Goal: Transaction & Acquisition: Obtain resource

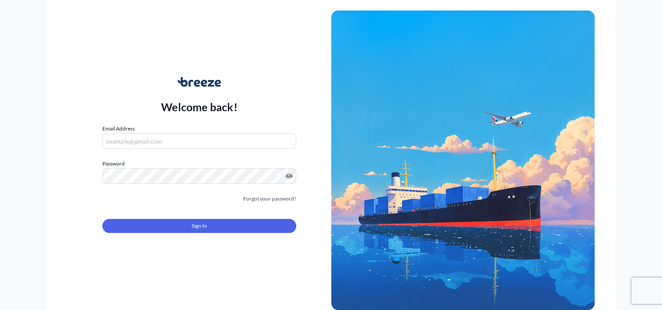
type input "[PERSON_NAME][EMAIL_ADDRESS][DOMAIN_NAME]"
click at [206, 225] on span "Sign In" at bounding box center [199, 225] width 15 height 9
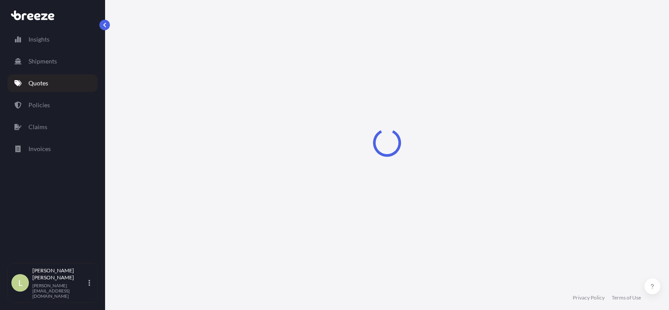
select select "Sea"
select select "1"
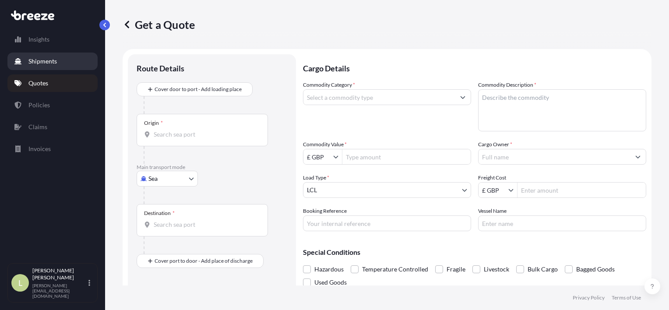
scroll to position [14, 0]
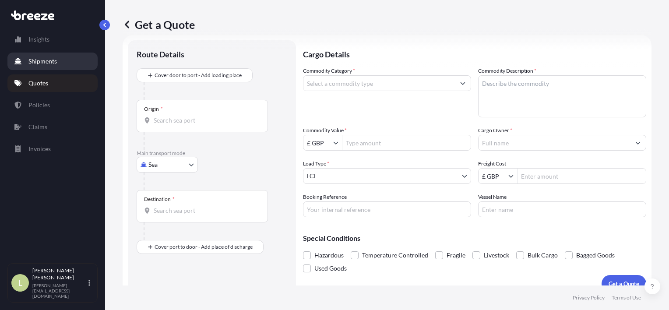
click at [68, 59] on link "Shipments" at bounding box center [52, 62] width 90 height 18
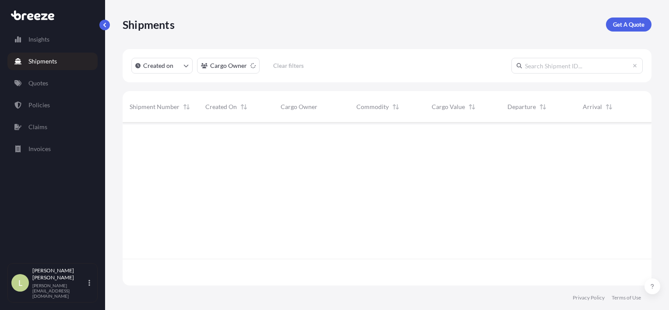
scroll to position [187, 522]
click at [547, 69] on input "text" at bounding box center [576, 66] width 131 height 16
paste input "BRZ493268"
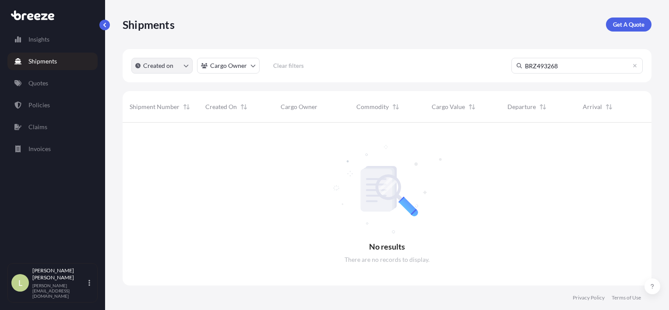
type input "BRZ493268"
click at [148, 68] on p "Created on" at bounding box center [158, 65] width 30 height 9
click at [43, 103] on p "Policies" at bounding box center [38, 105] width 21 height 9
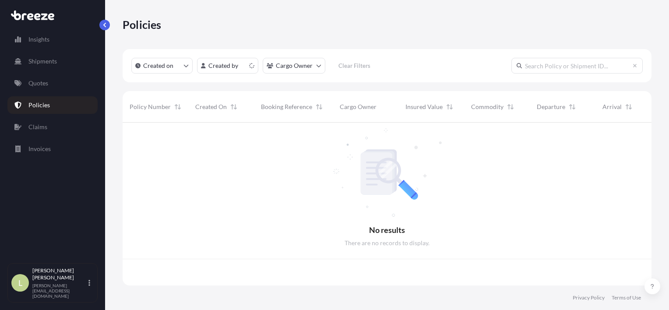
scroll to position [161, 522]
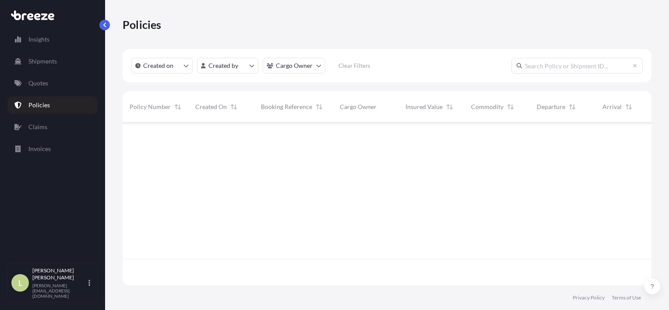
click at [544, 68] on input "text" at bounding box center [576, 66] width 131 height 16
paste input "BRZ493268"
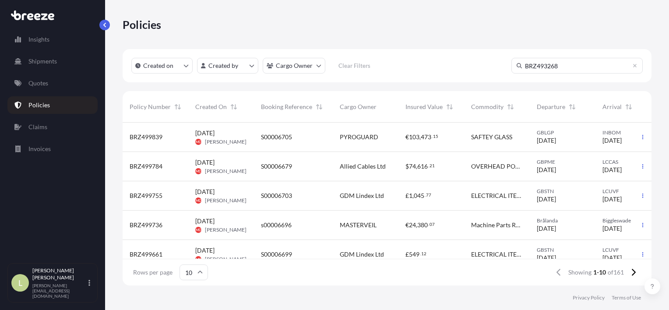
type input "BRZ493268"
click at [604, 72] on input "BRZ493268" at bounding box center [576, 66] width 131 height 16
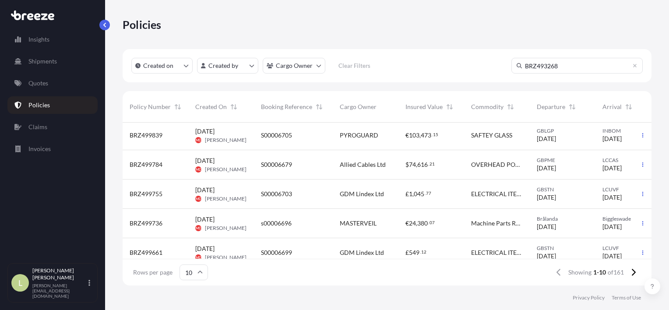
scroll to position [0, 0]
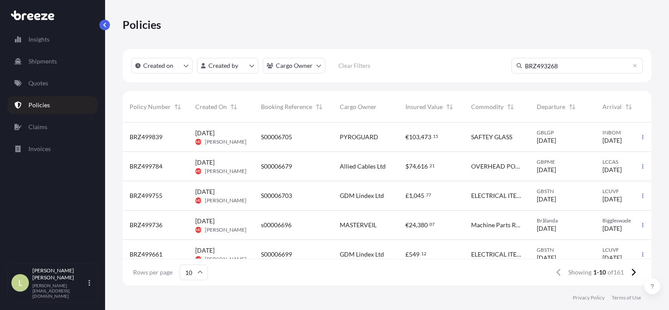
click at [396, 192] on div "GDM Lindex Ltd" at bounding box center [366, 195] width 66 height 29
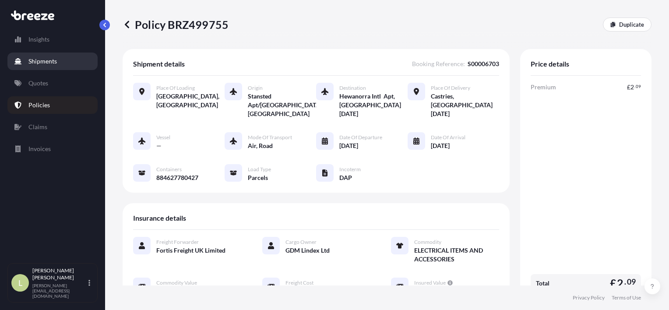
click at [41, 59] on p "Shipments" at bounding box center [42, 61] width 28 height 9
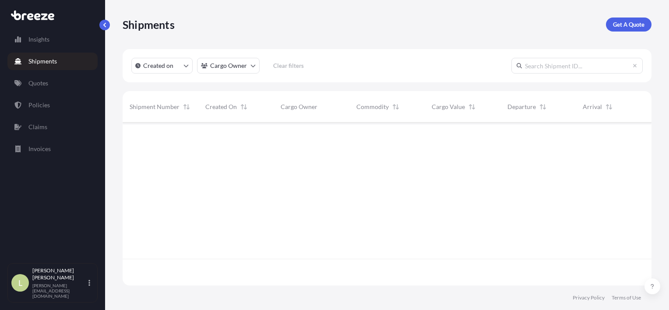
scroll to position [187, 522]
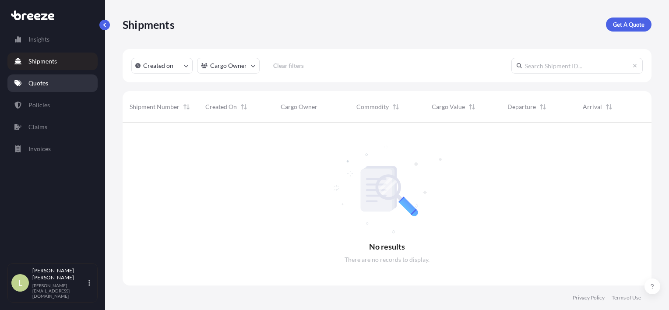
click at [42, 86] on p "Quotes" at bounding box center [38, 83] width 20 height 9
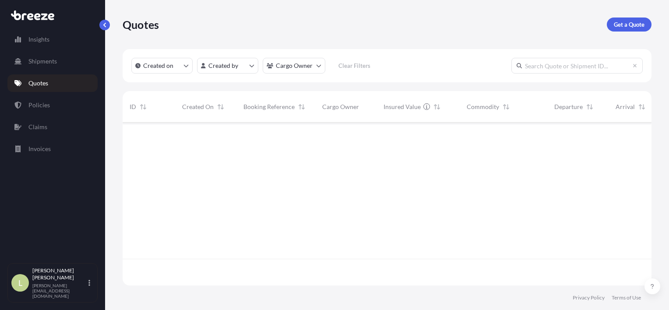
scroll to position [161, 522]
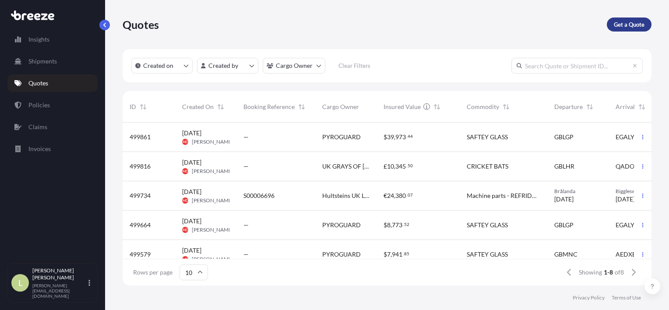
click at [645, 22] on link "Get a Quote" at bounding box center [629, 25] width 45 height 14
select select "Sea"
select select "1"
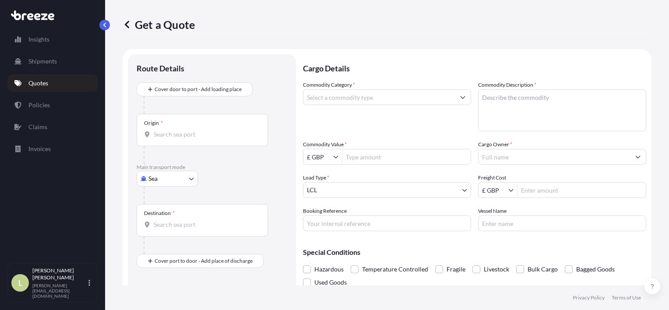
scroll to position [14, 0]
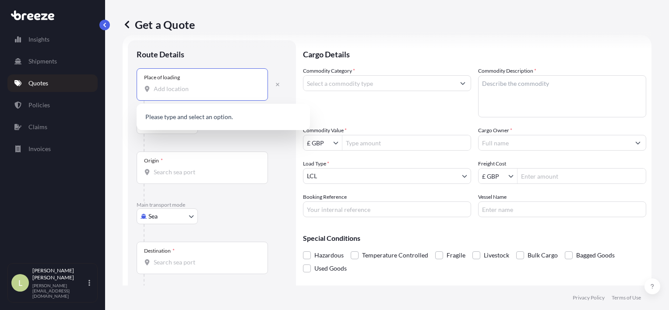
click at [209, 88] on input "Place of loading" at bounding box center [205, 88] width 103 height 9
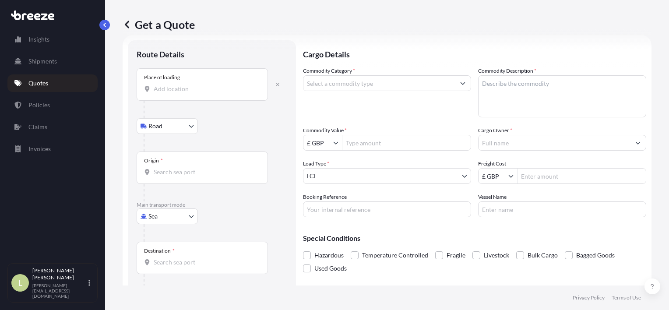
click at [198, 89] on input "Place of loading" at bounding box center [205, 88] width 103 height 9
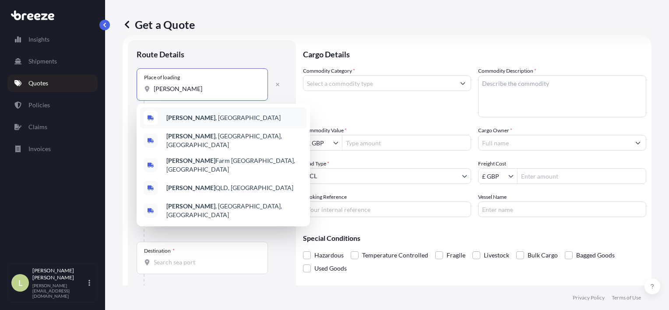
click at [236, 109] on div "[GEOGRAPHIC_DATA] , [GEOGRAPHIC_DATA]" at bounding box center [223, 117] width 166 height 21
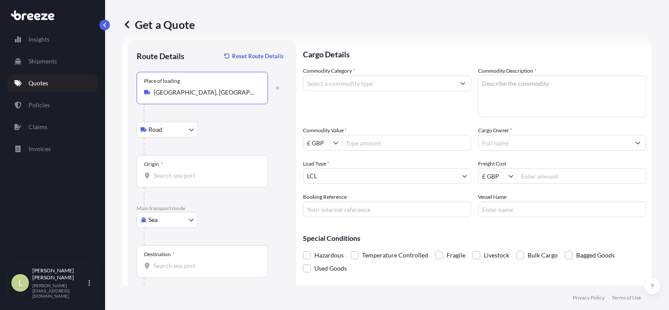
type input "[GEOGRAPHIC_DATA], [GEOGRAPHIC_DATA]"
click at [201, 174] on input "Origin *" at bounding box center [205, 175] width 103 height 9
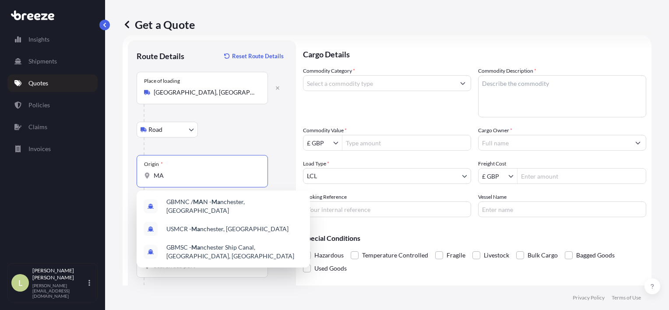
type input "M"
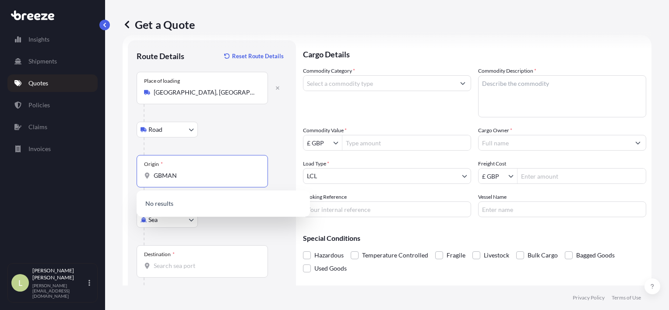
click at [211, 180] on div "Origin * GBMAN" at bounding box center [202, 171] width 131 height 32
click at [211, 180] on input "GBMAN" at bounding box center [205, 175] width 103 height 9
type input "G"
click at [176, 176] on input "MANCHSTER" at bounding box center [205, 175] width 103 height 9
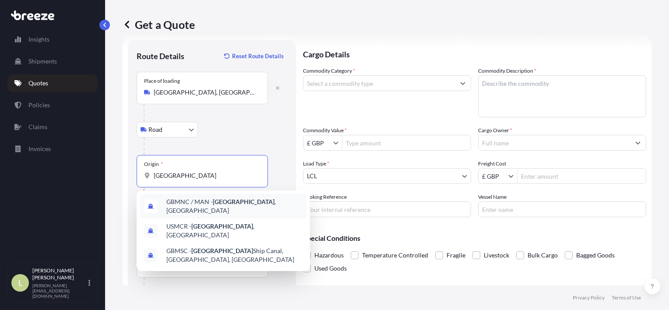
click at [207, 205] on span "GBMNC / MAN - [GEOGRAPHIC_DATA] , [GEOGRAPHIC_DATA]" at bounding box center [234, 206] width 137 height 18
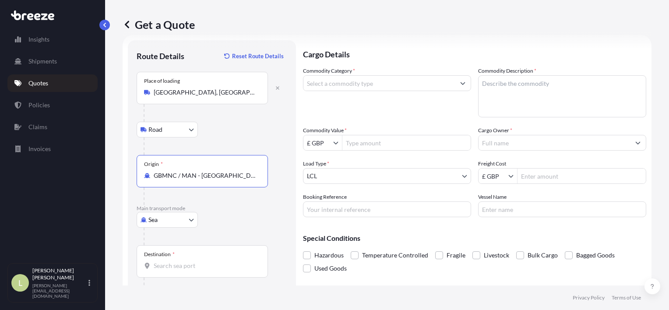
type input "GBMNC / MAN - [GEOGRAPHIC_DATA], [GEOGRAPHIC_DATA]"
click at [185, 223] on body "3 options available. Insights Shipments Quotes Policies Claims Invoices L Lesle…" at bounding box center [334, 155] width 669 height 310
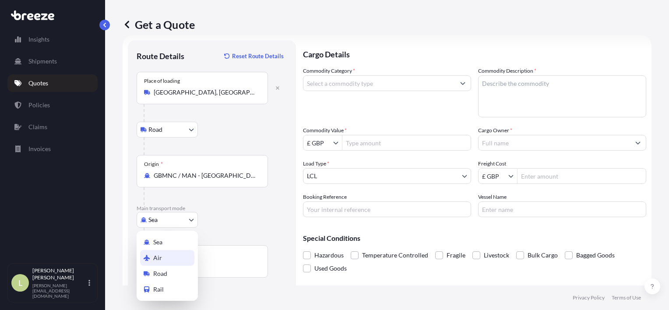
click at [172, 256] on div "Air" at bounding box center [167, 258] width 54 height 16
select select "Air"
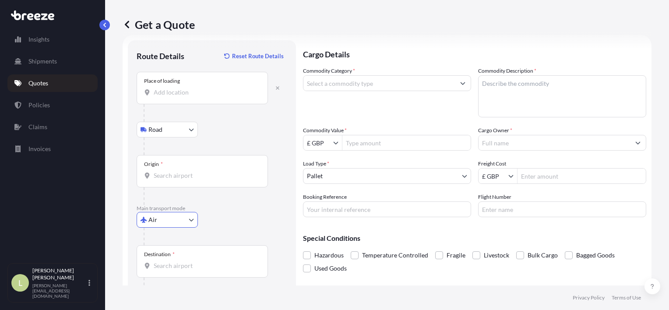
click at [228, 182] on div "Origin *" at bounding box center [202, 171] width 131 height 32
click at [228, 180] on input "Origin *" at bounding box center [205, 175] width 103 height 9
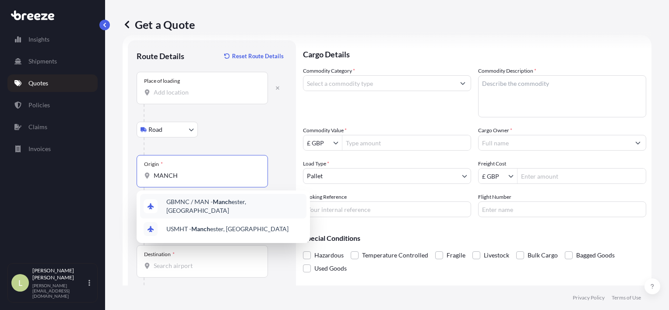
click at [262, 207] on span "GBMNC / MAN - Manch ester, [GEOGRAPHIC_DATA]" at bounding box center [234, 206] width 137 height 18
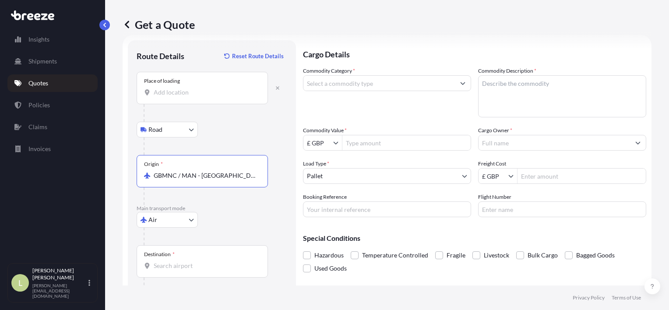
scroll to position [51, 0]
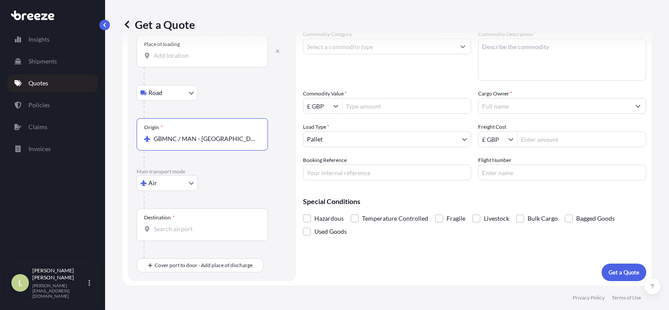
type input "GBMNC / MAN - [GEOGRAPHIC_DATA], [GEOGRAPHIC_DATA]"
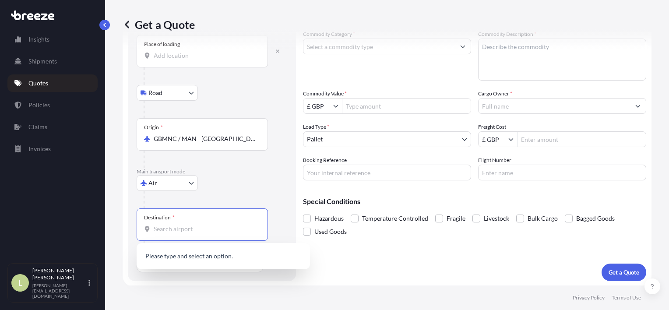
click at [233, 226] on input "Destination *" at bounding box center [205, 229] width 103 height 9
click at [210, 231] on input "Destination * Please select a destination" at bounding box center [205, 229] width 103 height 9
paste input "Hewanorra"
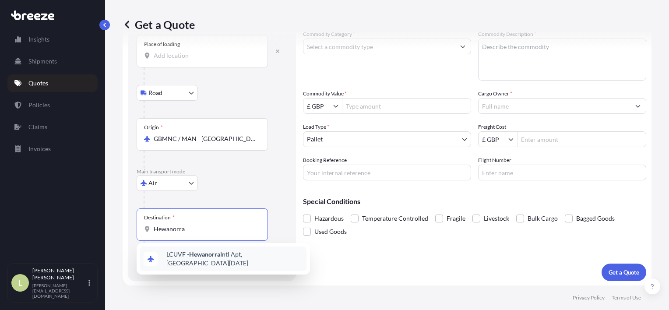
click at [228, 257] on span "LCUVF - Hewanorra Intl Apt, [GEOGRAPHIC_DATA][DATE]" at bounding box center [234, 259] width 137 height 18
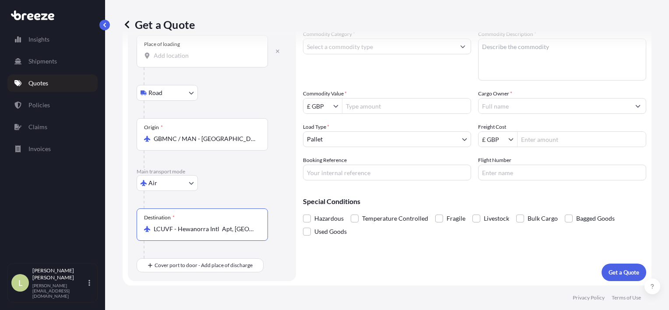
scroll to position [0, 0]
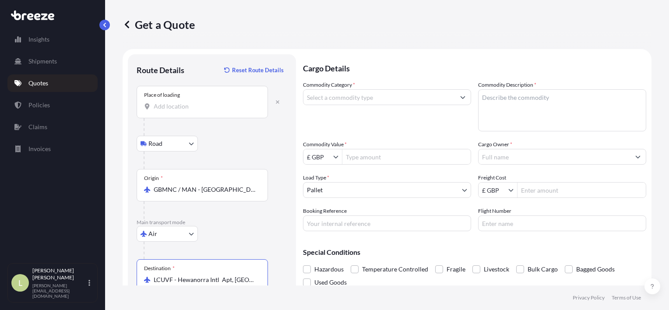
type input "LCUVF - Hewanorra Intl Apt, [GEOGRAPHIC_DATA][DATE]"
click at [455, 97] on button "Show suggestions" at bounding box center [463, 97] width 16 height 16
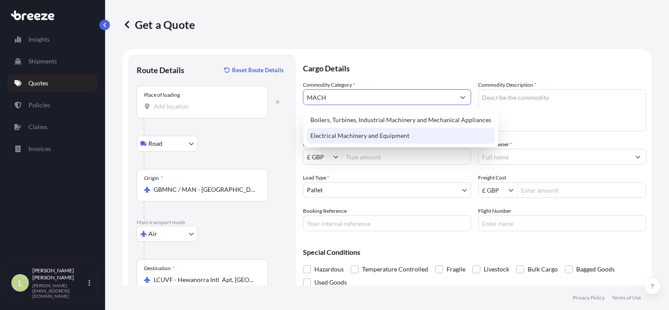
click at [429, 132] on div "Electrical Machinery and Equipment" at bounding box center [401, 136] width 188 height 16
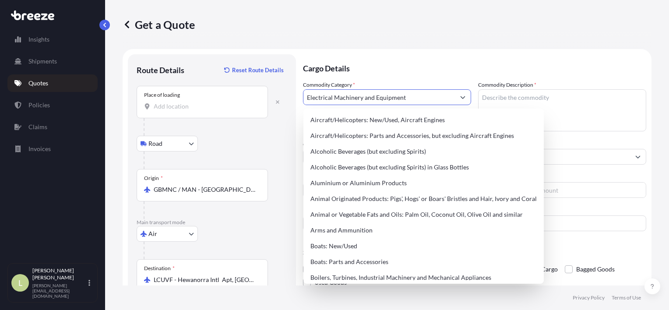
drag, startPoint x: 413, startPoint y: 95, endPoint x: 275, endPoint y: 92, distance: 138.3
click at [275, 94] on form "Route Details Reset Route Details Place of loading Road Road Rail Origin * GBMN…" at bounding box center [387, 193] width 529 height 288
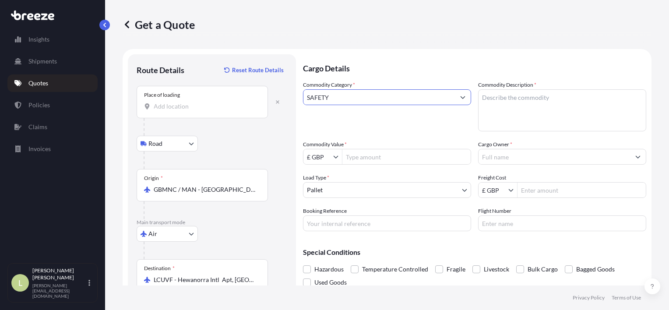
click at [461, 100] on button "Show suggestions" at bounding box center [463, 97] width 16 height 16
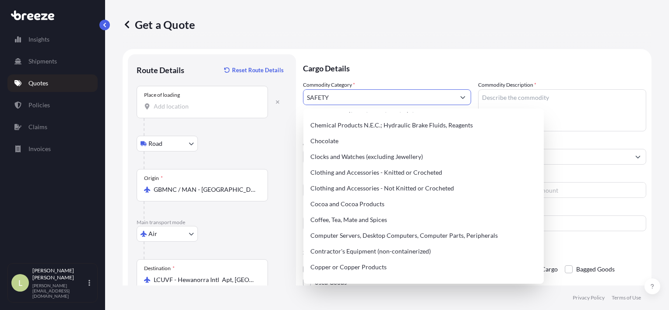
scroll to position [306, 0]
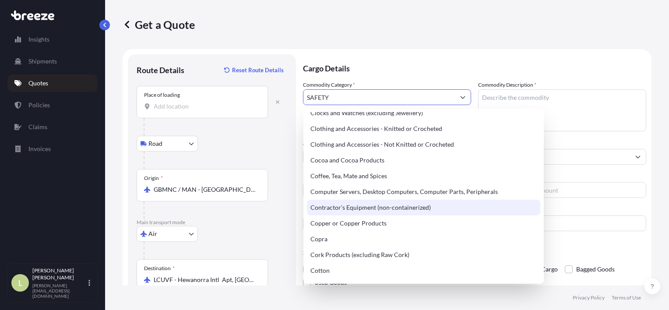
click at [404, 205] on div "Contractor's Equipment (non-containerized)" at bounding box center [423, 208] width 233 height 16
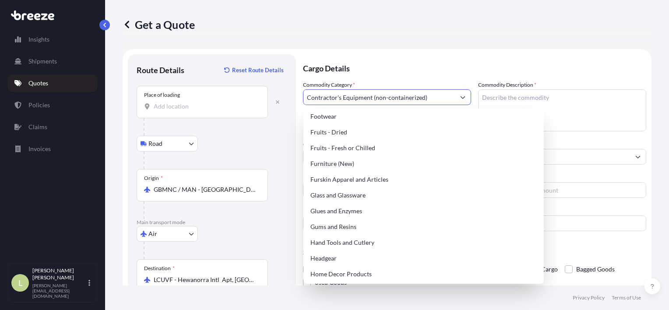
scroll to position [700, 0]
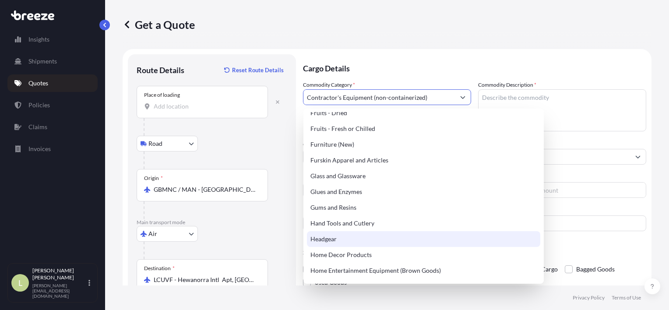
click at [387, 243] on div "Headgear" at bounding box center [423, 239] width 233 height 16
type input "Headgear"
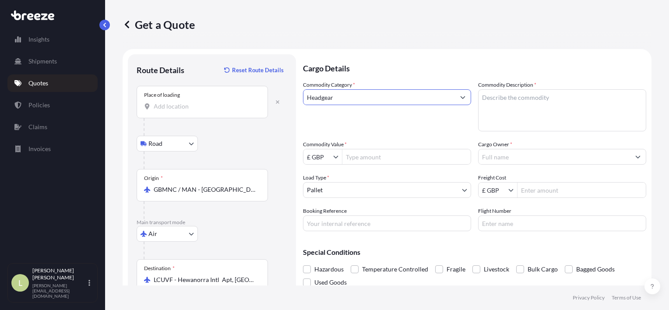
click at [534, 103] on textarea "Commodity Description *" at bounding box center [562, 110] width 168 height 42
type textarea "safety wear"
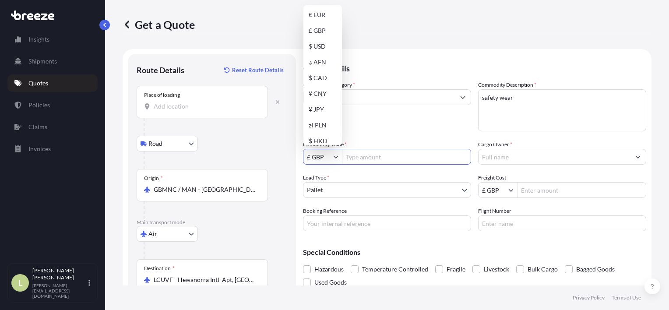
click at [537, 164] on input "Cargo Owner *" at bounding box center [553, 157] width 151 height 16
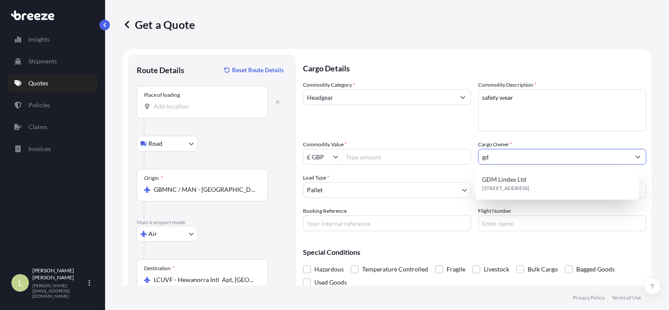
type input "g"
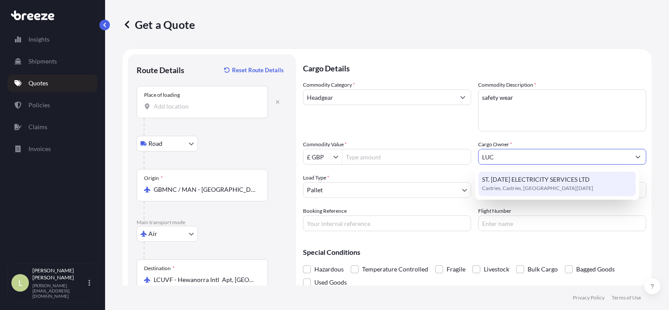
click at [588, 181] on span "ST. [DATE] ELECTRICITY SERVICES LTD" at bounding box center [536, 179] width 108 height 9
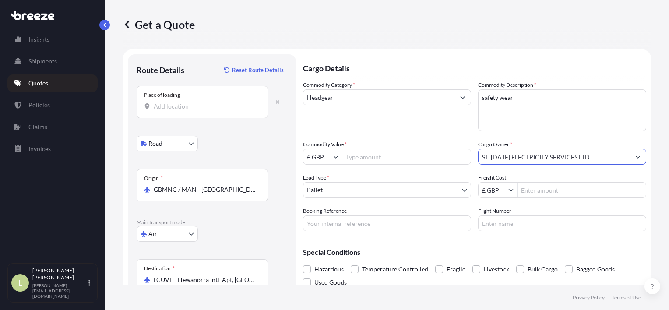
type input "ST. [DATE] ELECTRICITY SERVICES LTD"
click at [580, 195] on input "Freight Cost" at bounding box center [581, 190] width 128 height 16
click at [376, 159] on input "Commodity Value *" at bounding box center [406, 157] width 128 height 16
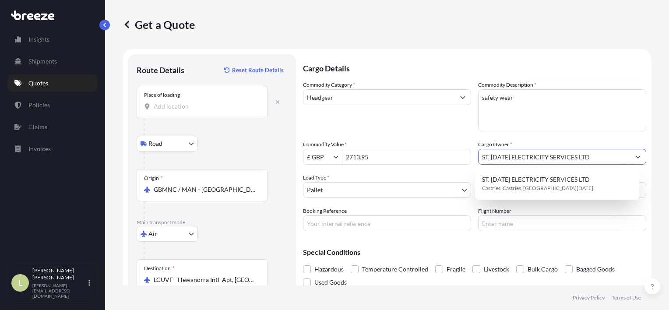
type input "2,713.95"
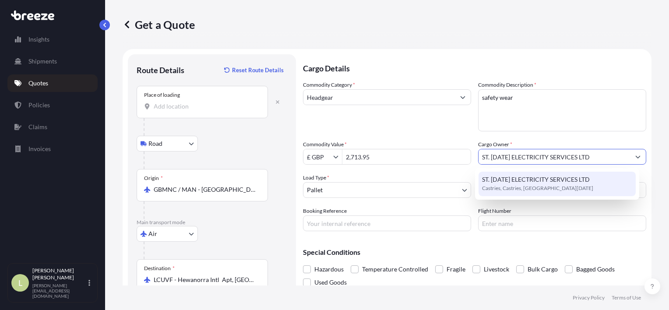
click at [535, 186] on span "Castries, Castries, [GEOGRAPHIC_DATA][DATE]" at bounding box center [537, 188] width 111 height 9
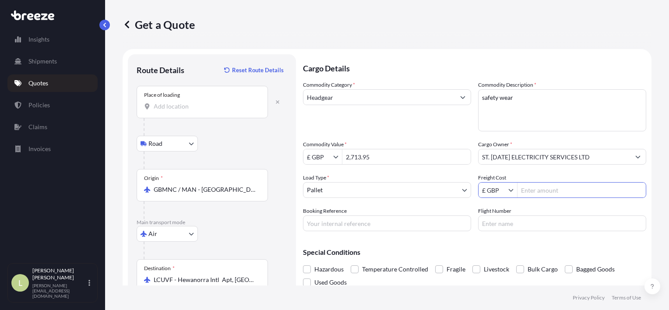
click at [539, 191] on input "Freight Cost" at bounding box center [581, 190] width 128 height 16
type input "695"
click at [436, 227] on input "Booking Reference" at bounding box center [387, 223] width 168 height 16
paste input "S00006346"
type input "S00006346"
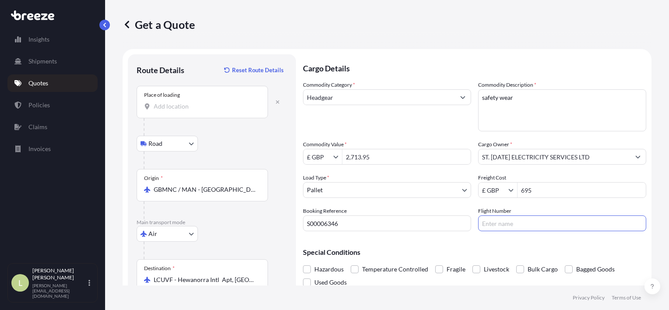
click at [528, 223] on input "Flight Number" at bounding box center [562, 223] width 168 height 16
drag, startPoint x: 499, startPoint y: 221, endPoint x: 476, endPoint y: 221, distance: 22.8
click at [478, 221] on input "ac" at bounding box center [562, 223] width 168 height 16
drag, startPoint x: 551, startPoint y: 224, endPoint x: 464, endPoint y: 216, distance: 87.9
click at [464, 216] on div "Commodity Category * Headgear Commodity Description * safety wear Commodity Val…" at bounding box center [474, 156] width 343 height 151
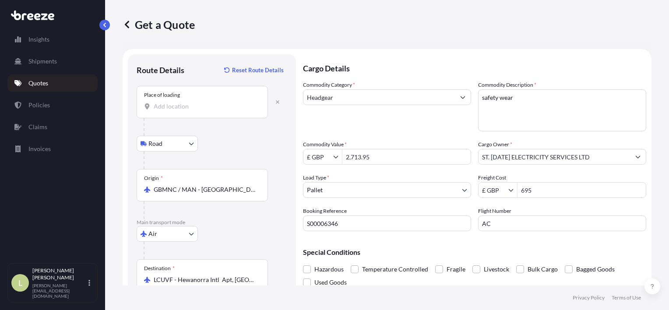
click at [507, 223] on input "AC" at bounding box center [562, 223] width 168 height 16
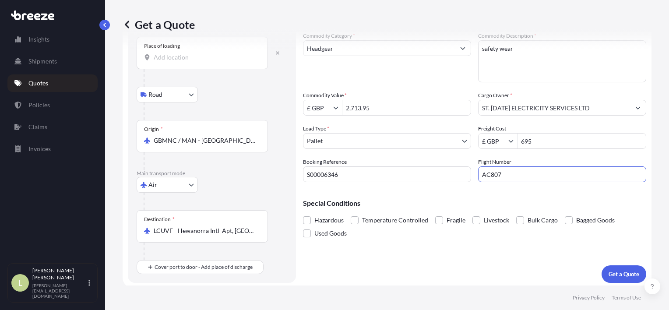
scroll to position [51, 0]
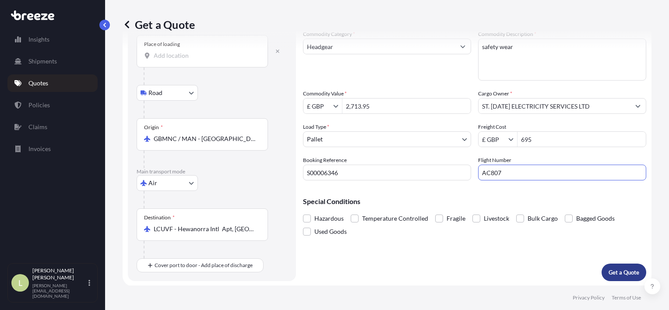
type input "AC807"
click at [609, 266] on button "Get a Quote" at bounding box center [623, 272] width 45 height 18
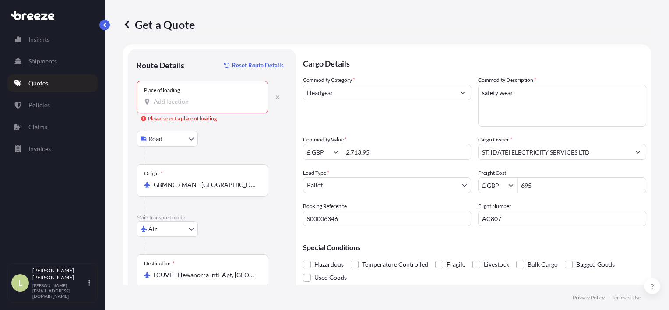
scroll to position [0, 0]
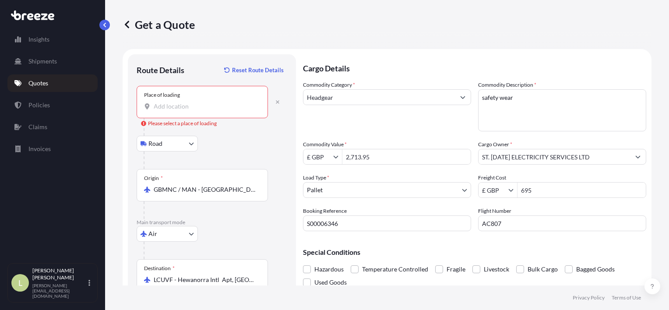
click at [235, 104] on input "Place of loading Please select a place of loading" at bounding box center [205, 106] width 103 height 9
click at [191, 107] on input "Place of loading" at bounding box center [205, 106] width 103 height 9
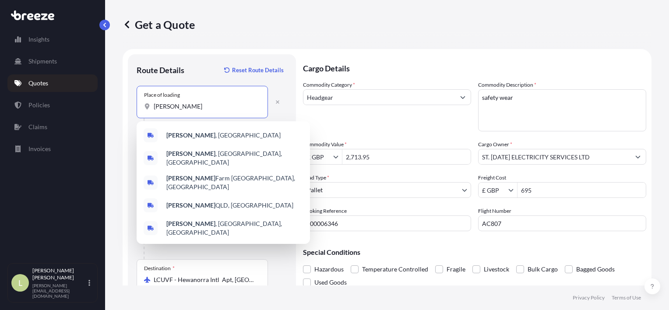
type input "[PERSON_NAME]"
click at [366, 119] on div "Commodity Category * Headgear" at bounding box center [387, 106] width 168 height 51
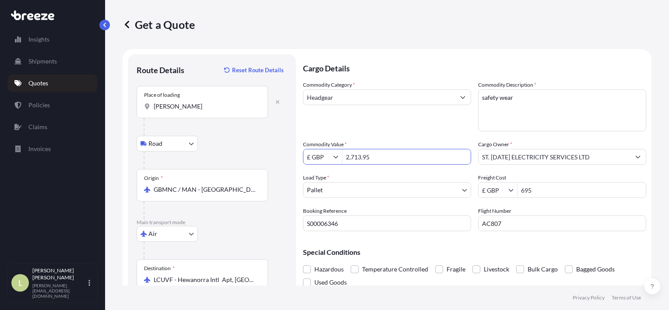
drag, startPoint x: 372, startPoint y: 160, endPoint x: 337, endPoint y: 156, distance: 36.1
click at [337, 156] on div "£ GBP 2,713.95" at bounding box center [387, 157] width 168 height 16
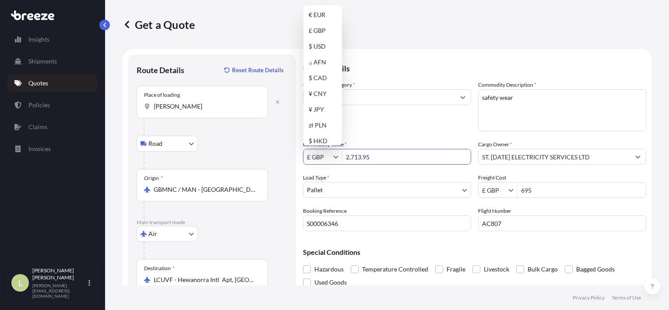
click at [336, 158] on icon "Show suggestions" at bounding box center [336, 157] width 5 height 3
click at [320, 50] on div "$ USD" at bounding box center [322, 47] width 35 height 16
type input "$ USD"
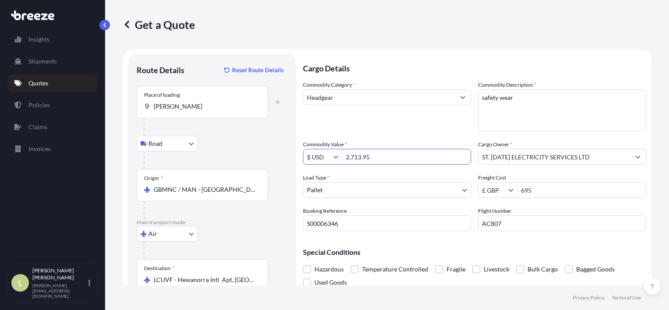
click at [379, 156] on input "2,713.95" at bounding box center [406, 157] width 128 height 16
drag, startPoint x: 379, startPoint y: 156, endPoint x: 327, endPoint y: 154, distance: 51.2
click at [327, 154] on div "$ USD 2,713.95" at bounding box center [387, 157] width 168 height 16
paste input "3654.56"
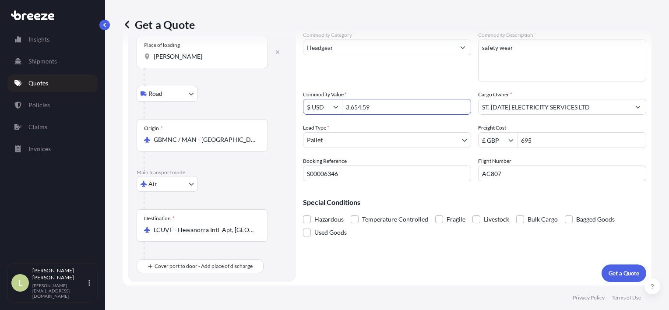
scroll to position [51, 0]
type input "3,654.59"
click at [602, 278] on button "Get a Quote" at bounding box center [623, 272] width 45 height 18
click at [608, 274] on p "Get a Quote" at bounding box center [623, 272] width 31 height 9
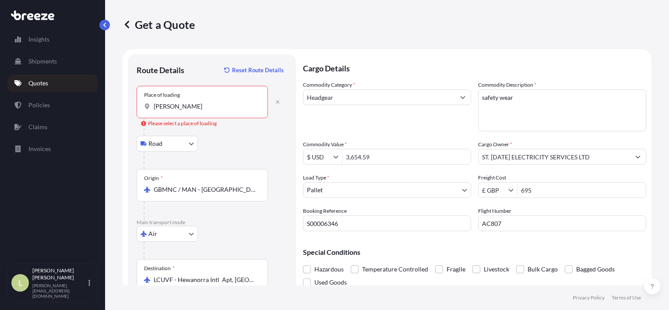
scroll to position [0, 0]
click at [215, 108] on input "[PERSON_NAME]" at bounding box center [205, 106] width 103 height 9
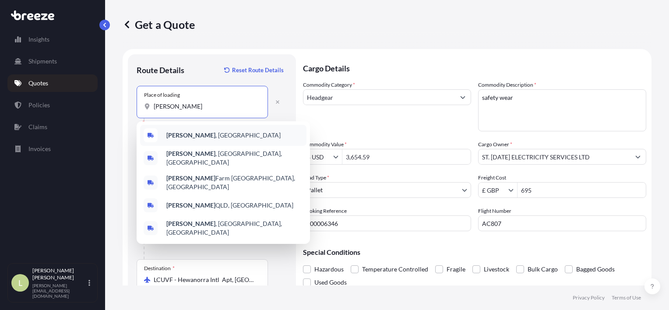
click at [209, 131] on div "[GEOGRAPHIC_DATA] , [GEOGRAPHIC_DATA]" at bounding box center [223, 135] width 166 height 21
type input "[GEOGRAPHIC_DATA], [GEOGRAPHIC_DATA]"
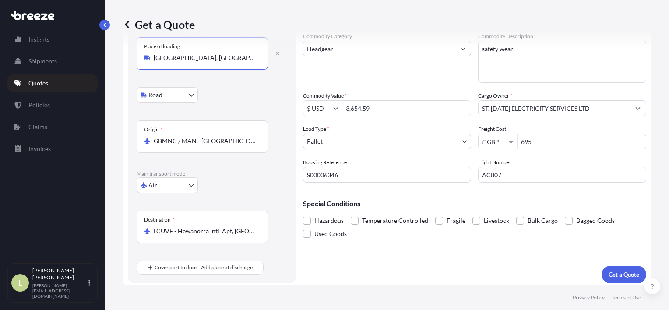
scroll to position [51, 0]
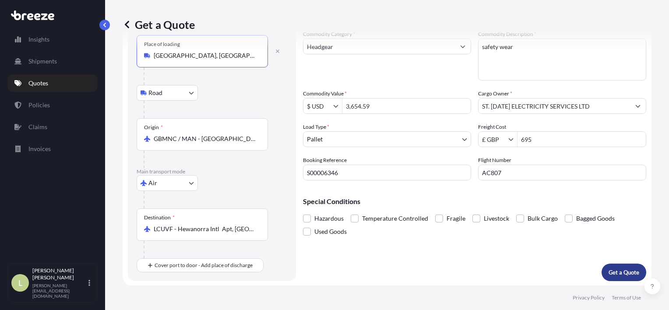
click at [619, 272] on p "Get a Quote" at bounding box center [623, 272] width 31 height 9
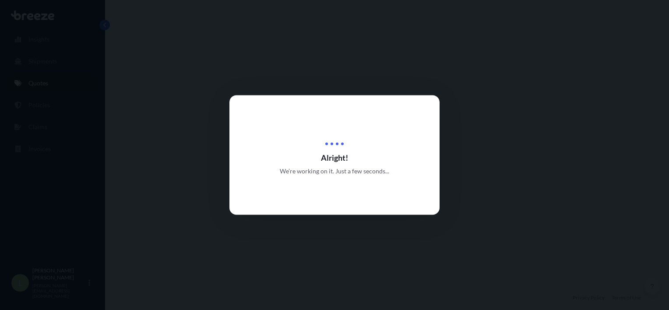
select select "Road"
select select "Air"
select select "1"
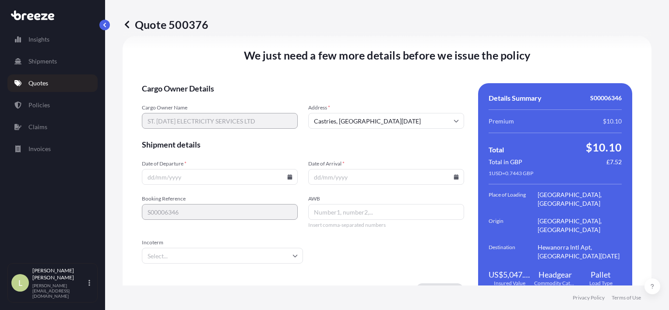
scroll to position [1148, 0]
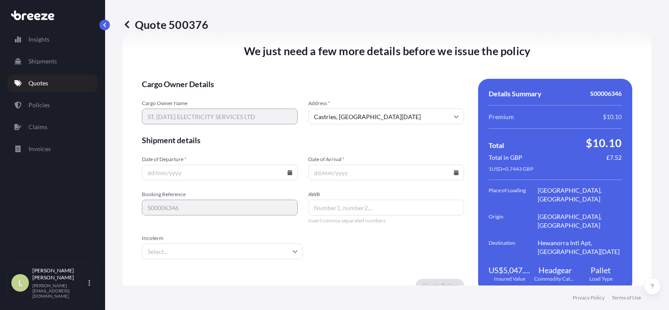
click at [257, 165] on input "Date of Departure *" at bounding box center [220, 173] width 156 height 16
click at [288, 170] on icon at bounding box center [290, 172] width 5 height 5
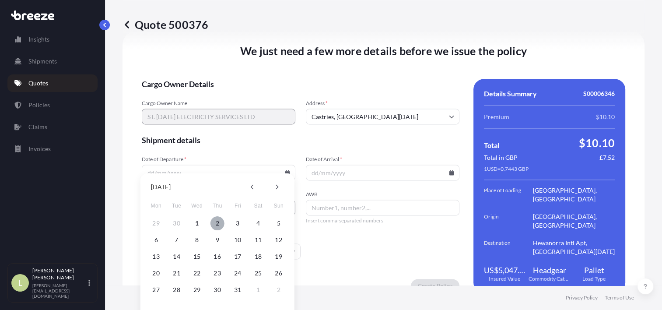
click at [221, 222] on button "2" at bounding box center [218, 223] width 14 height 14
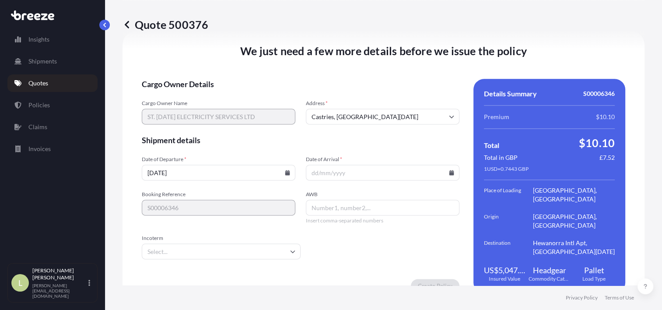
type input "[DATE]"
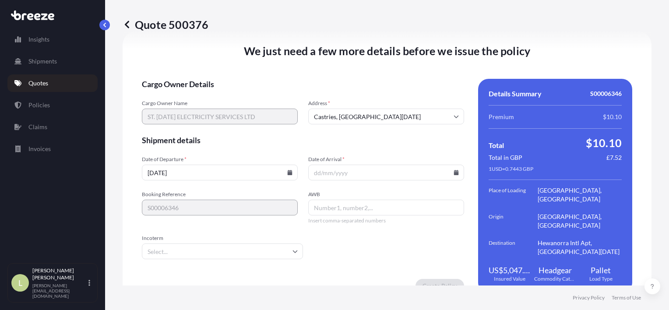
click at [378, 165] on input "Date of Arrival *" at bounding box center [386, 173] width 156 height 16
click at [454, 170] on icon at bounding box center [455, 172] width 5 height 5
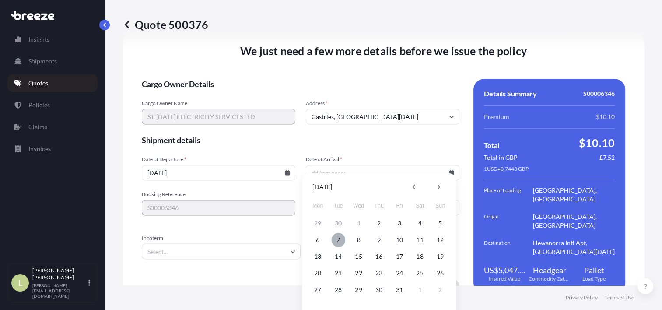
click at [336, 236] on button "7" at bounding box center [338, 240] width 14 height 14
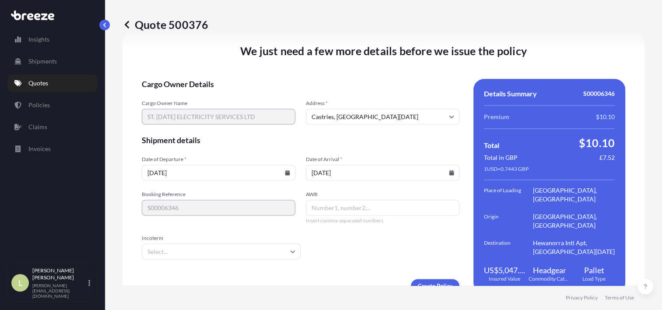
type input "[DATE]"
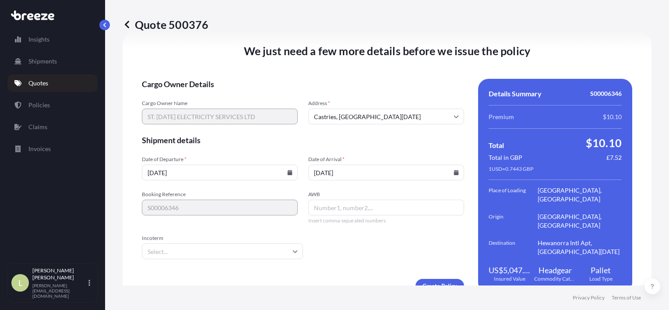
click at [355, 200] on input "AWB" at bounding box center [386, 208] width 156 height 16
click at [436, 200] on input "AWB" at bounding box center [386, 208] width 156 height 16
paste input "77765645"
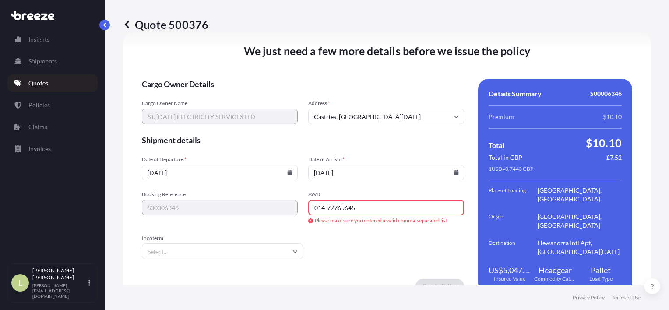
drag, startPoint x: 323, startPoint y: 198, endPoint x: 380, endPoint y: 198, distance: 57.3
click at [326, 200] on input "014-77765645" at bounding box center [386, 208] width 156 height 16
type input "01477765645"
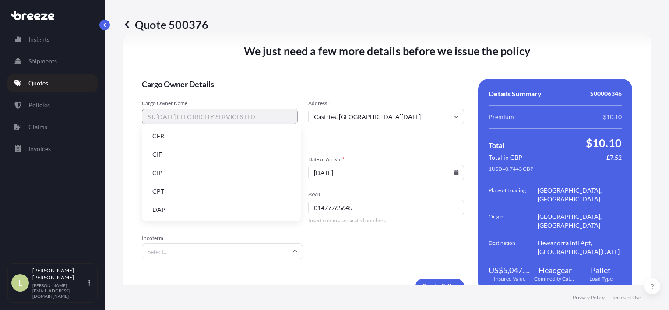
click at [270, 243] on input "Incoterm" at bounding box center [222, 251] width 161 height 16
click at [254, 138] on li "CFR" at bounding box center [221, 136] width 152 height 17
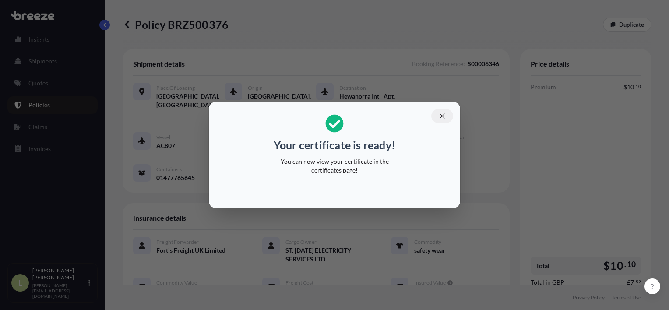
click at [446, 119] on button "button" at bounding box center [442, 116] width 22 height 14
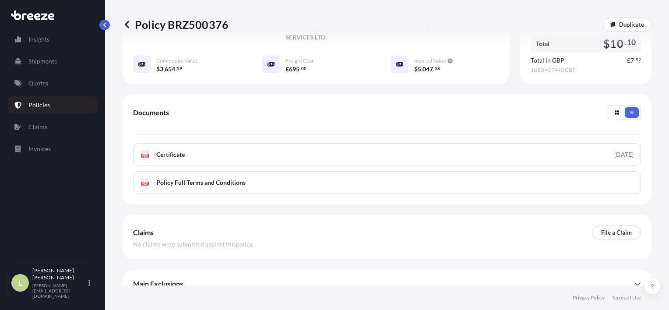
scroll to position [224, 0]
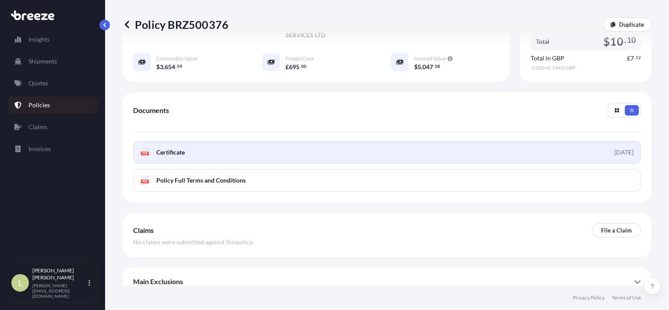
click at [436, 141] on link "PDF Certificate [DATE]" at bounding box center [387, 152] width 508 height 23
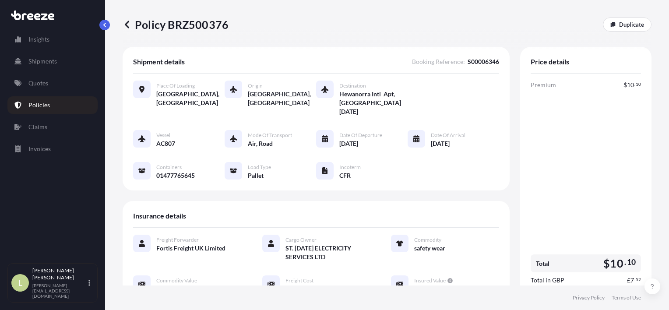
scroll to position [0, 0]
